Goal: Task Accomplishment & Management: Use online tool/utility

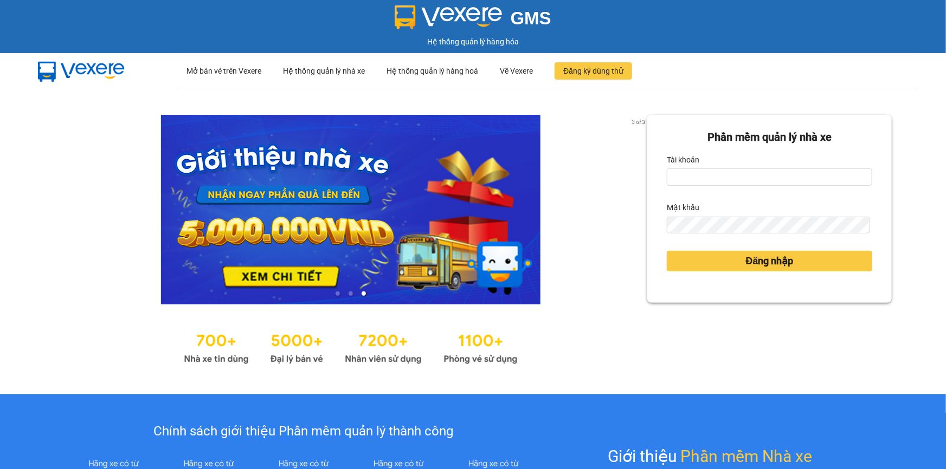
click at [741, 182] on input "Tài khoản" at bounding box center [769, 177] width 205 height 17
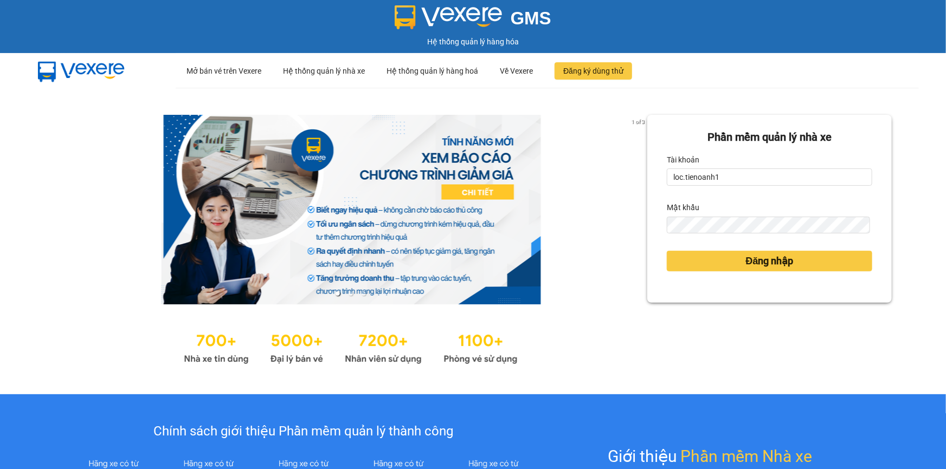
type input "loc.tienoanh"
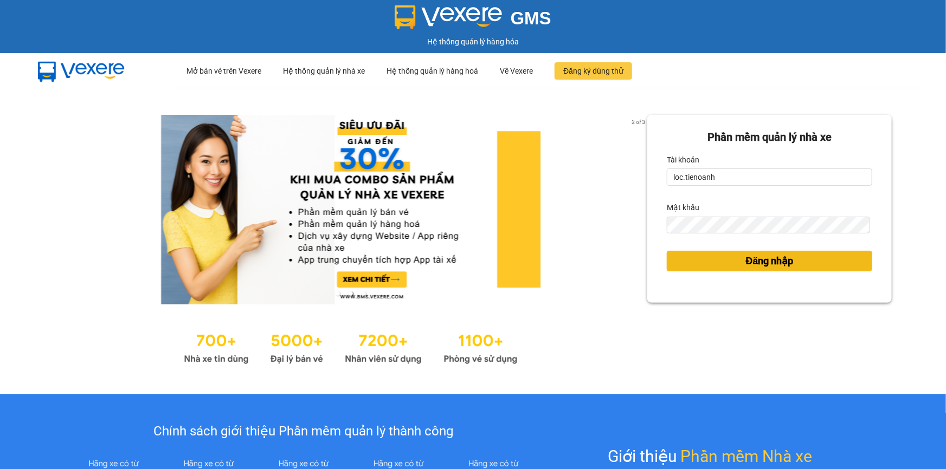
click at [703, 252] on button "Đăng nhập" at bounding box center [769, 261] width 205 height 21
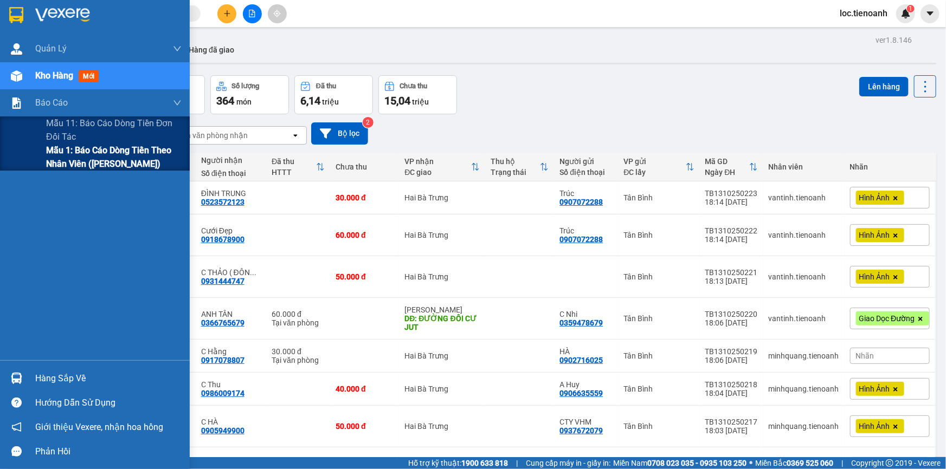
click at [80, 152] on span "Mẫu 1: Báo cáo dòng tiền theo nhân viên ([PERSON_NAME])" at bounding box center [114, 157] width 136 height 27
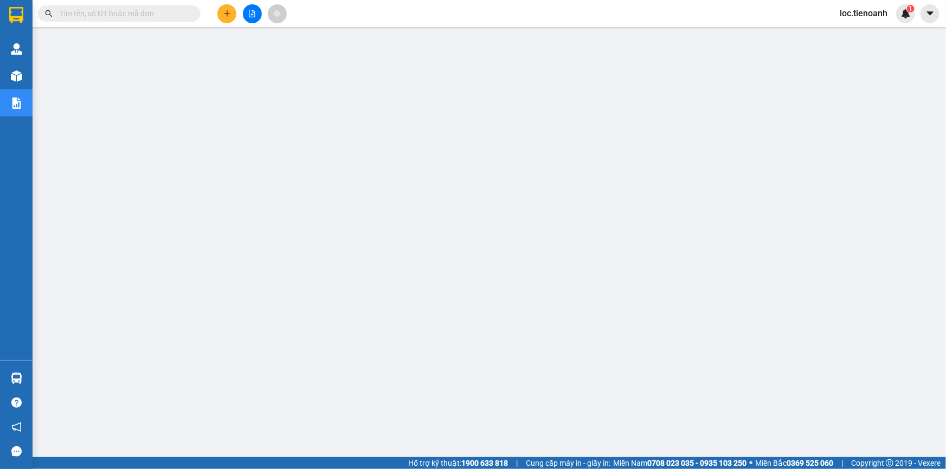
click at [847, 12] on span "loc.tienoanh" at bounding box center [863, 14] width 65 height 14
click at [856, 33] on span "Đăng xuất" at bounding box center [871, 34] width 46 height 12
